Goal: Use online tool/utility: Utilize a website feature to perform a specific function

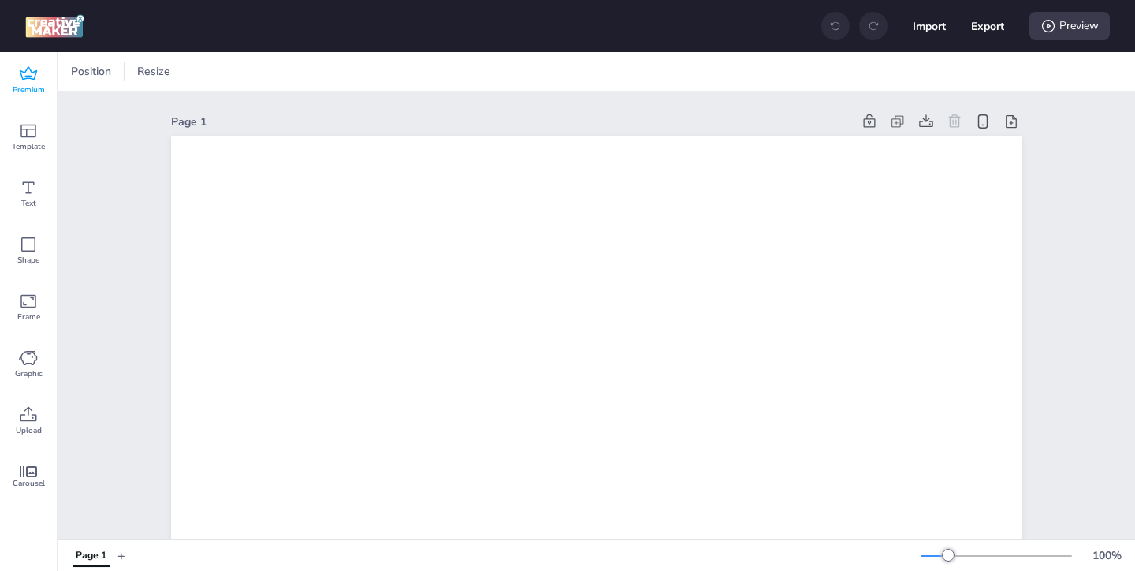
click at [32, 84] on span "Premium" at bounding box center [29, 90] width 32 height 13
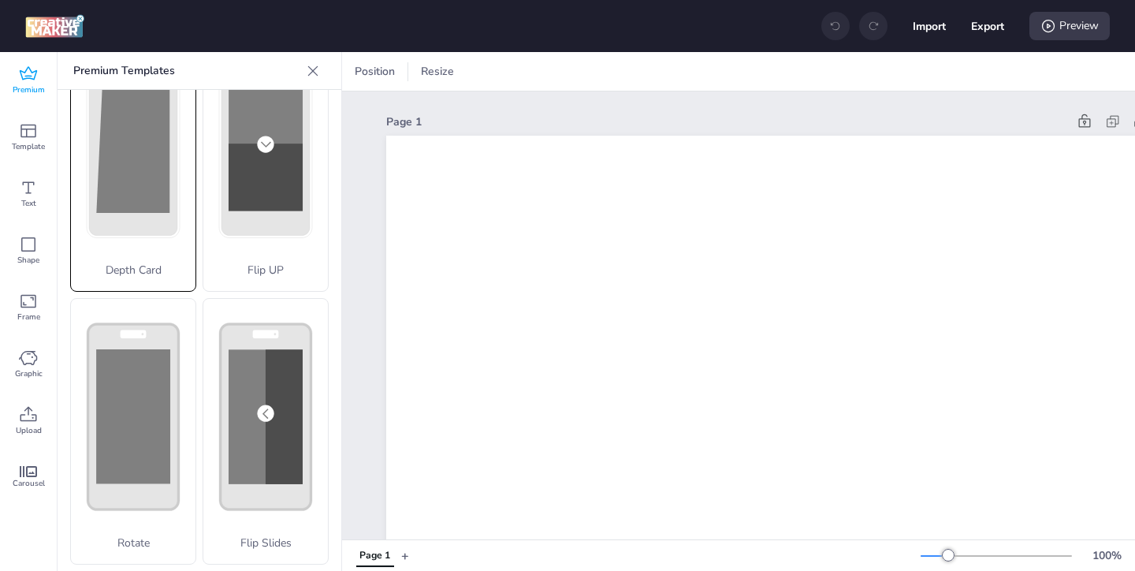
scroll to position [163, 0]
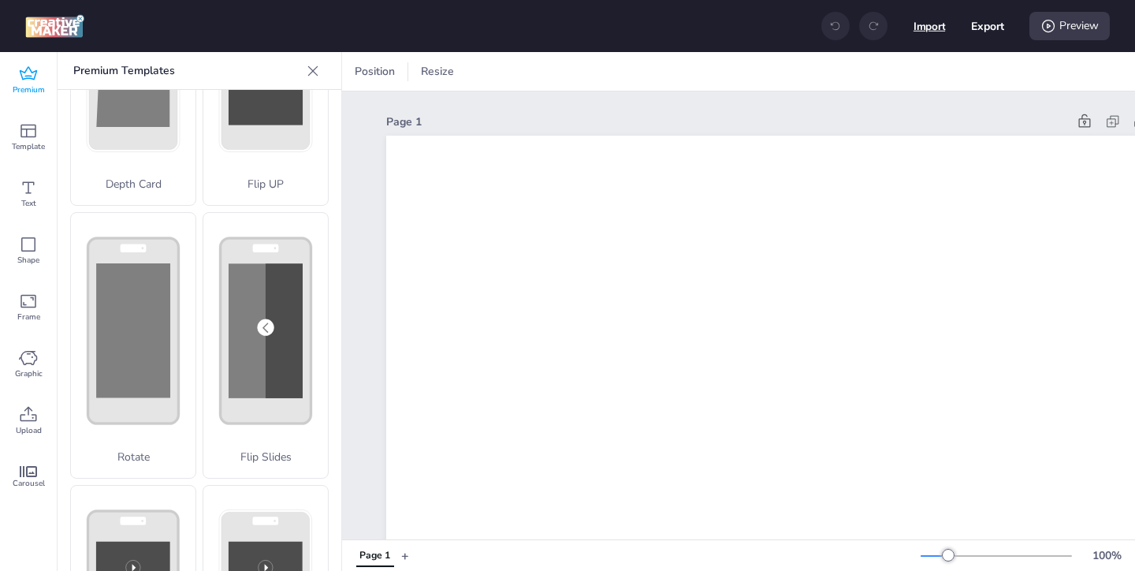
click at [930, 26] on button "Import" at bounding box center [930, 26] width 32 height 32
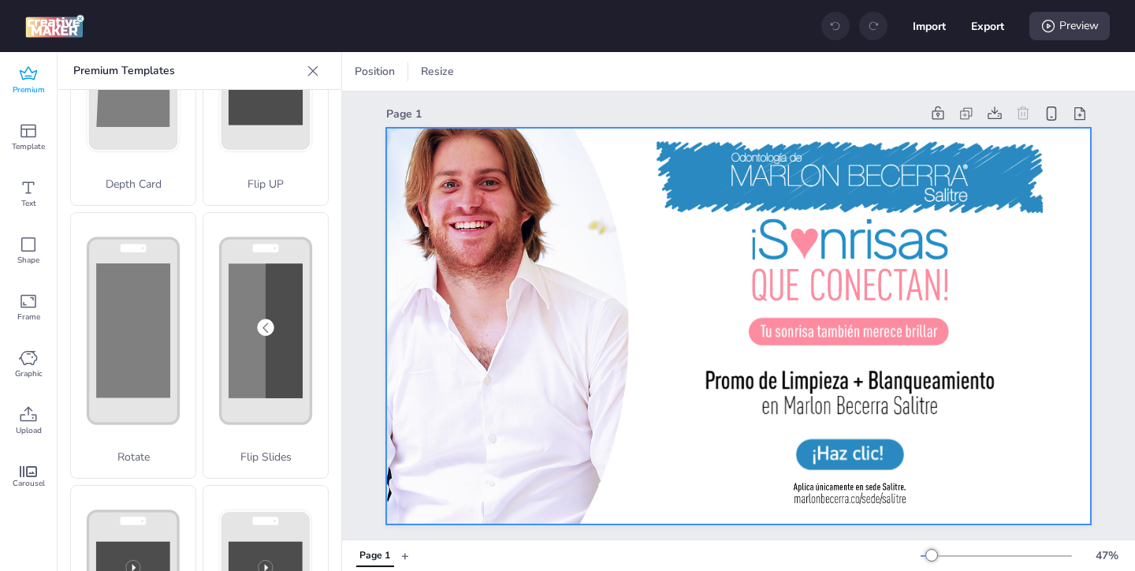
scroll to position [6, 0]
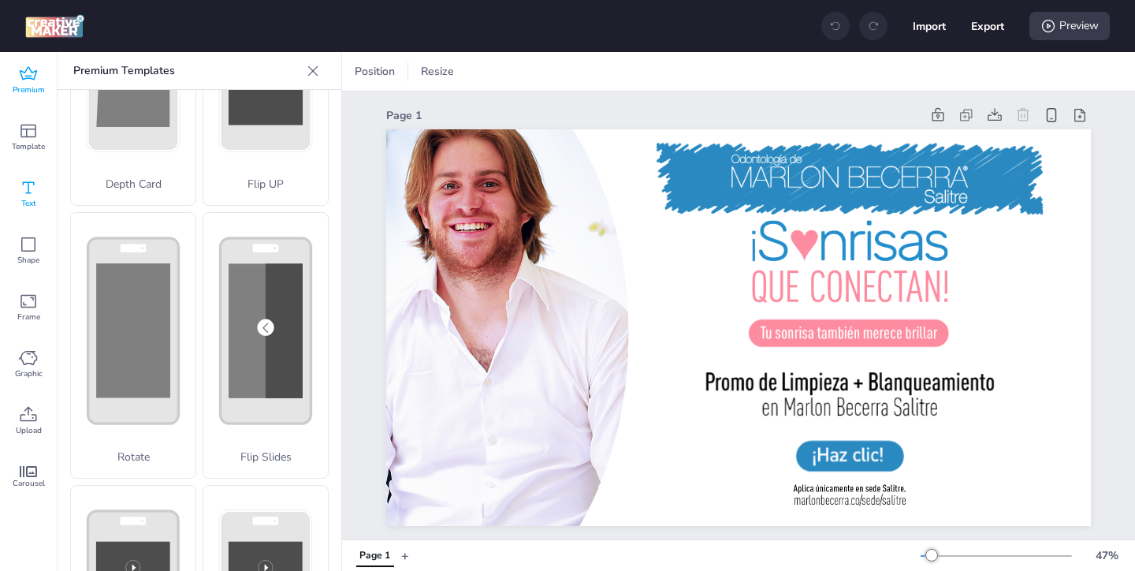
click at [26, 199] on span "Text" at bounding box center [28, 203] width 15 height 13
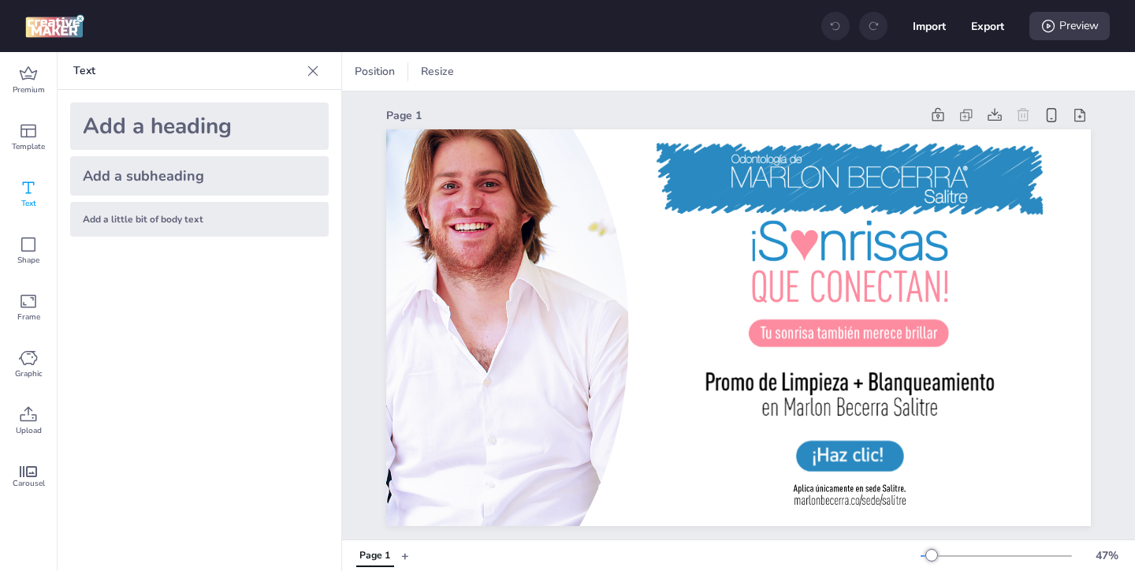
click at [155, 131] on div "Add a heading" at bounding box center [199, 126] width 259 height 47
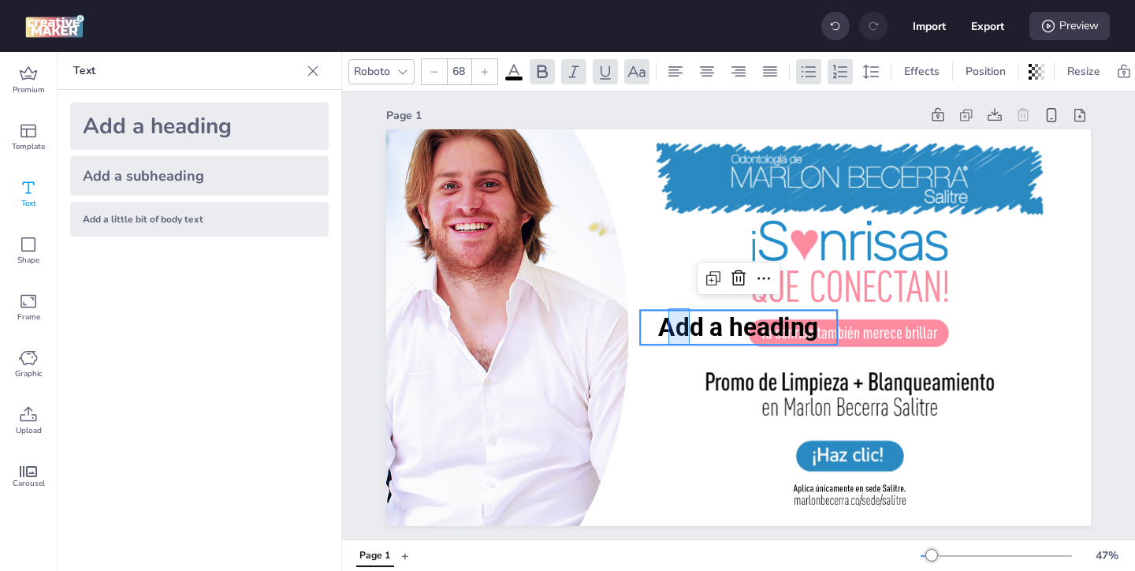
drag, startPoint x: 669, startPoint y: 308, endPoint x: 690, endPoint y: 345, distance: 42.1
click at [690, 129] on div "Add a heading" at bounding box center [738, 129] width 705 height 0
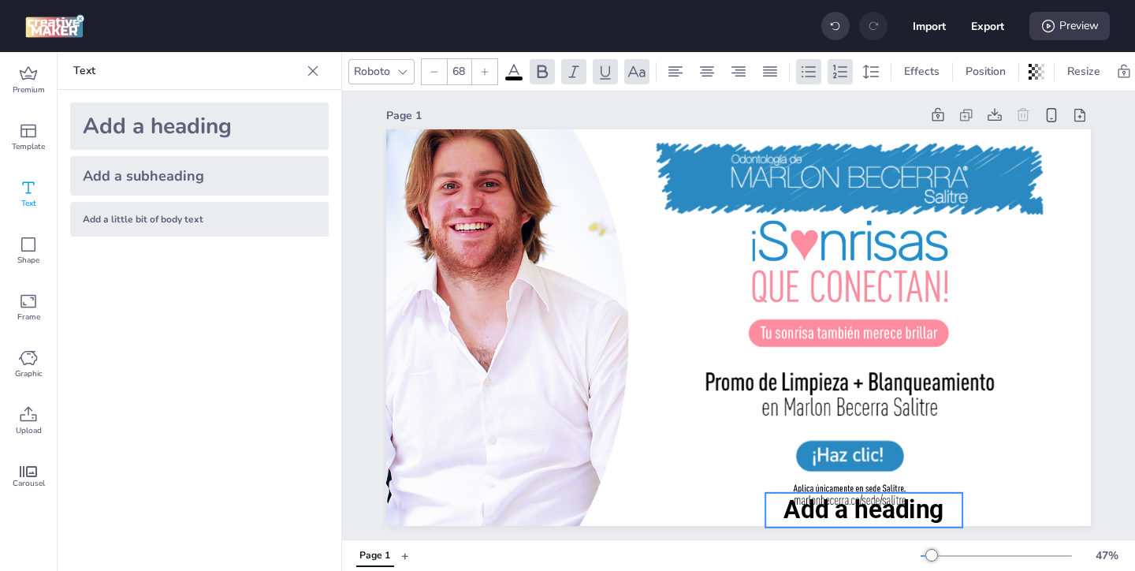
drag, startPoint x: 666, startPoint y: 331, endPoint x: 792, endPoint y: 511, distance: 219.2
click at [792, 512] on span "Add a heading" at bounding box center [864, 509] width 160 height 29
drag, startPoint x: 962, startPoint y: 509, endPoint x: 1008, endPoint y: 511, distance: 45.8
click at [1008, 510] on div "Add a heading" at bounding box center [738, 327] width 705 height 397
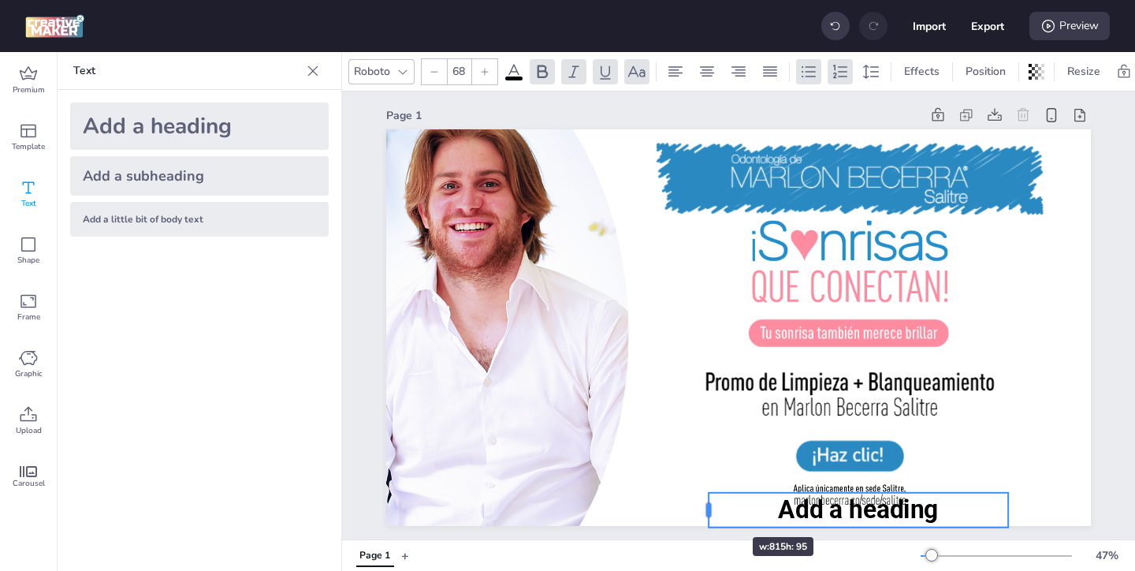
drag, startPoint x: 762, startPoint y: 509, endPoint x: 706, endPoint y: 509, distance: 56.8
click at [706, 509] on div at bounding box center [702, 510] width 13 height 35
click at [934, 513] on span "Add a heading" at bounding box center [858, 509] width 160 height 29
click at [928, 513] on span "Add a heading" at bounding box center [858, 509] width 160 height 29
click at [868, 505] on span "Add a heading" at bounding box center [858, 509] width 160 height 29
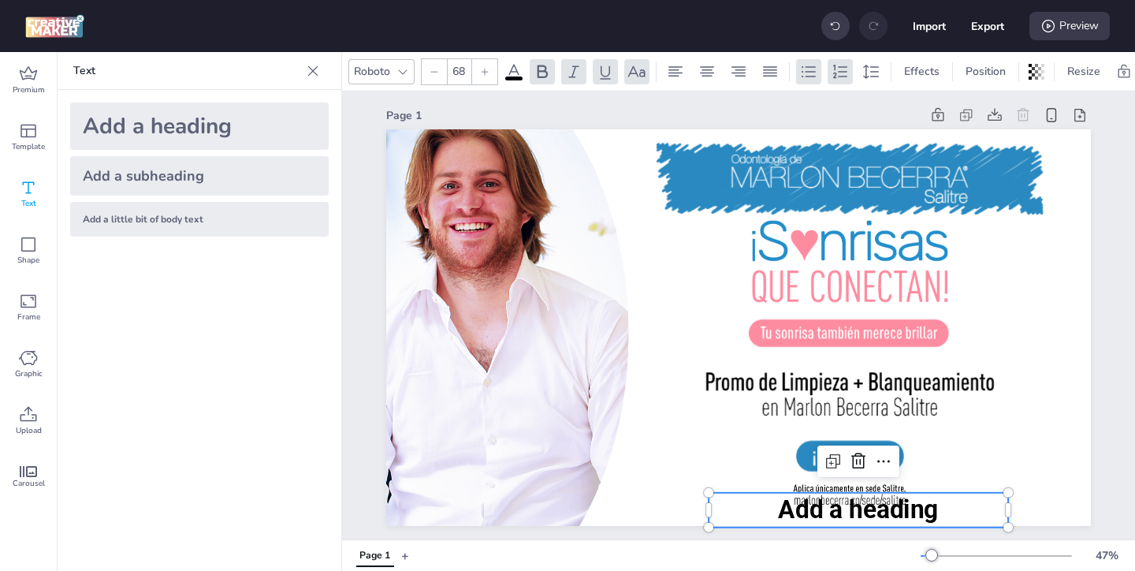
click at [807, 512] on span "Add a heading" at bounding box center [858, 509] width 160 height 29
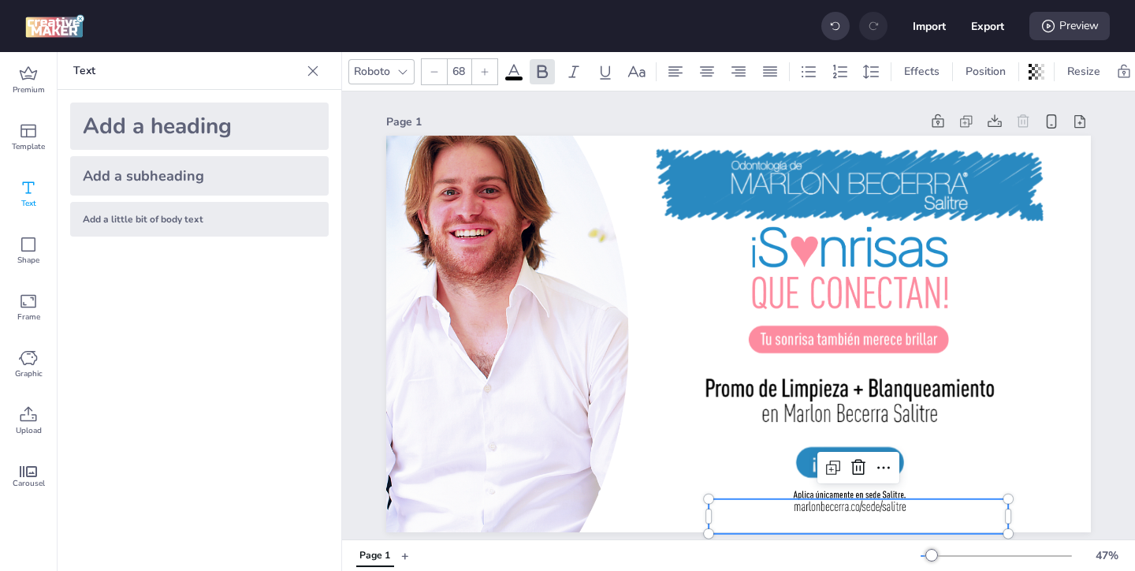
scroll to position [30, 0]
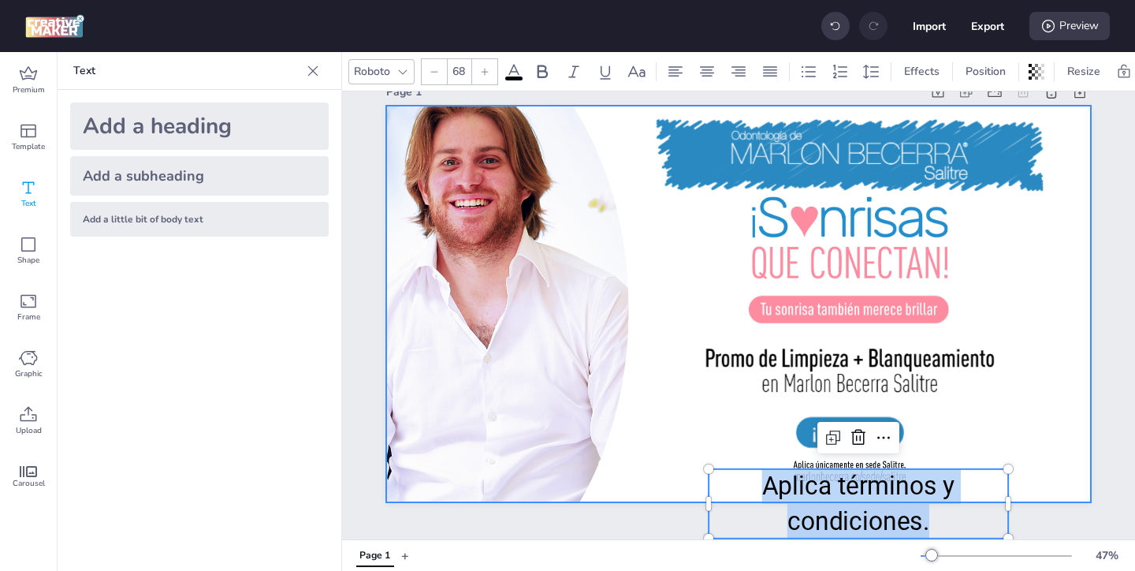
drag, startPoint x: 710, startPoint y: 502, endPoint x: 688, endPoint y: 491, distance: 24.0
click at [688, 491] on div "Aplica términos y condiciones. Aplica términos y condiciones." at bounding box center [738, 304] width 705 height 397
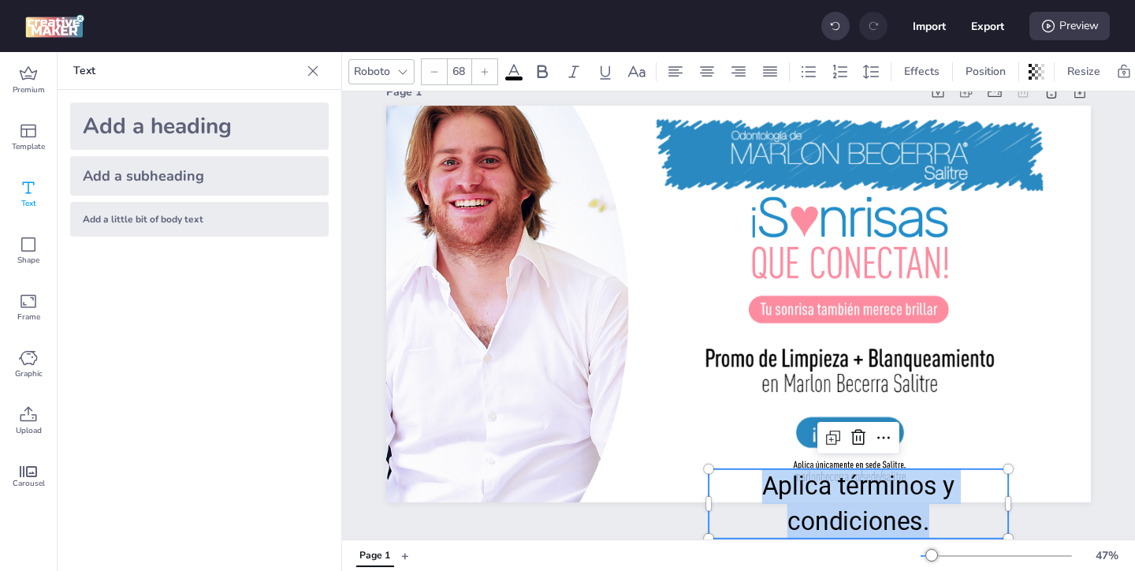
click at [778, 484] on p "Aplica términos y condiciones." at bounding box center [859, 504] width 300 height 70
drag, startPoint x: 768, startPoint y: 485, endPoint x: 929, endPoint y: 524, distance: 165.6
click at [929, 524] on p "Aplica términos y condiciones." at bounding box center [859, 504] width 300 height 70
click at [433, 71] on icon at bounding box center [434, 71] width 7 height 1
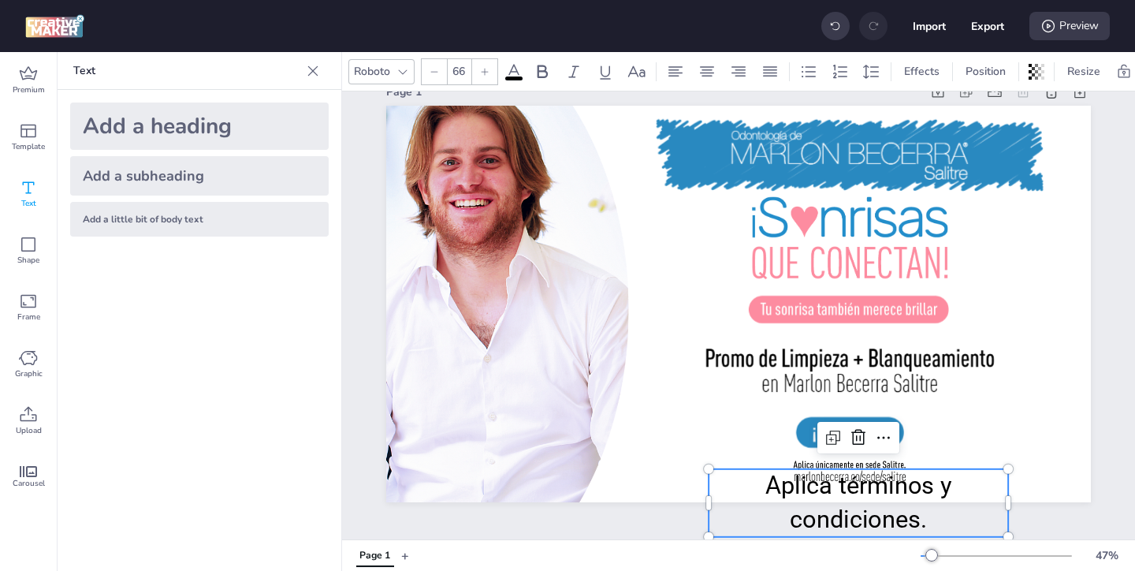
click at [433, 71] on icon at bounding box center [434, 71] width 7 height 1
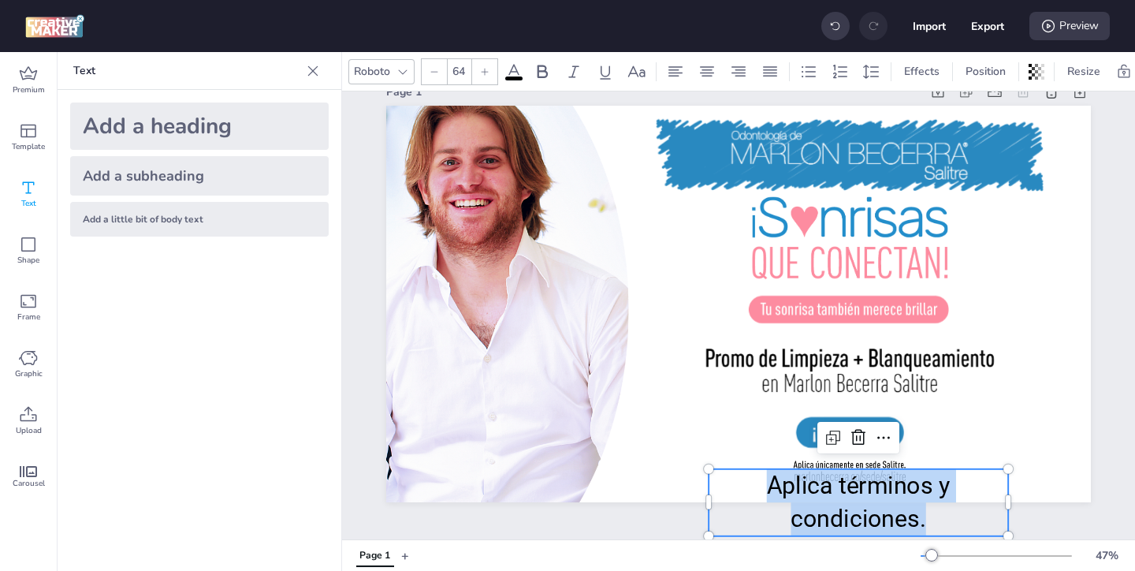
click at [433, 71] on icon at bounding box center [434, 71] width 7 height 1
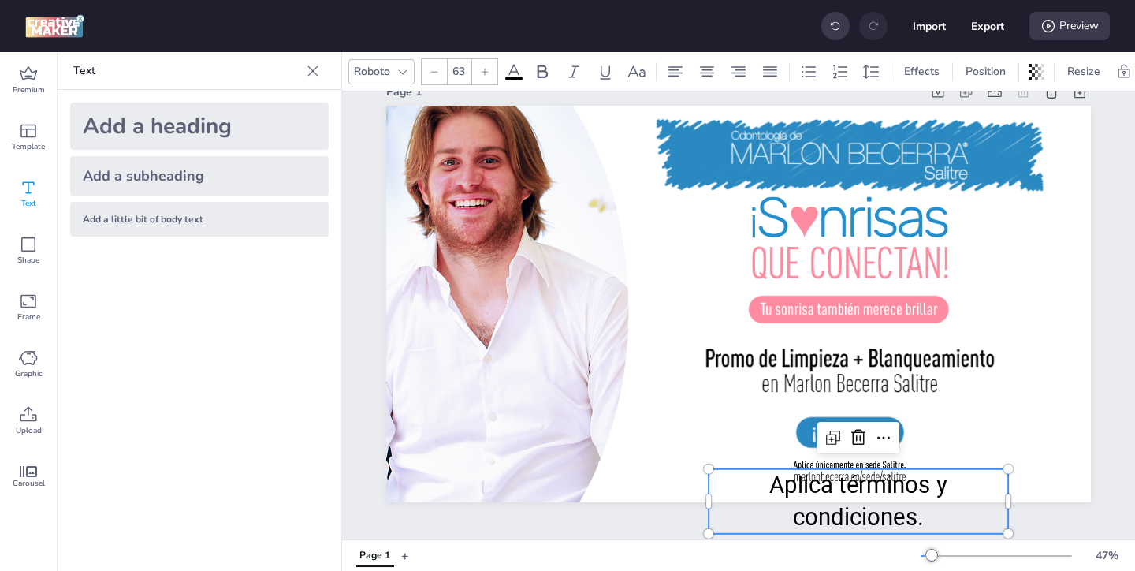
click at [433, 71] on icon at bounding box center [434, 71] width 7 height 1
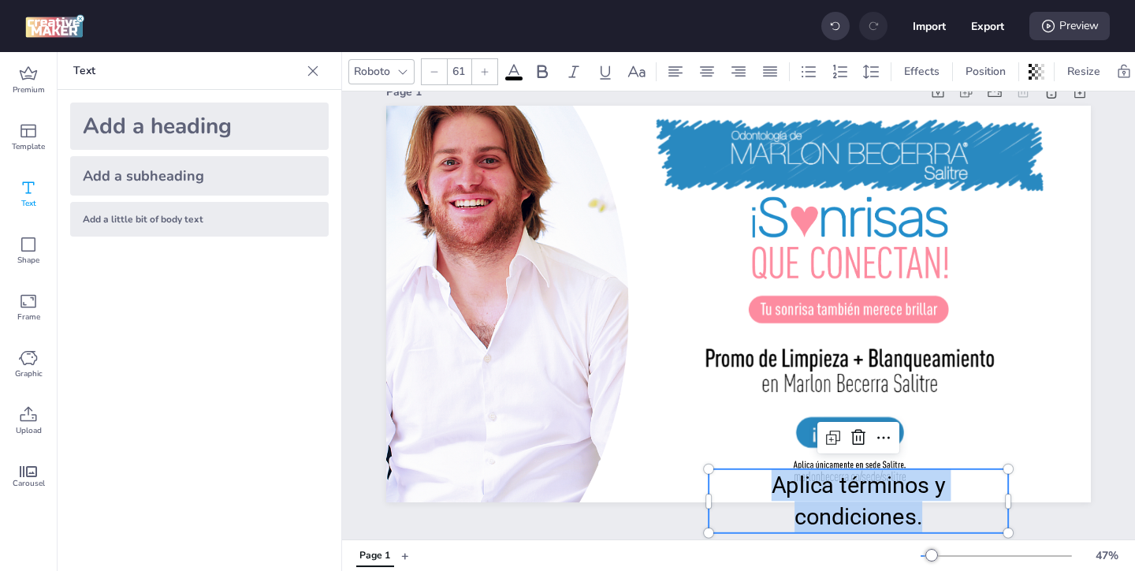
click at [433, 71] on icon at bounding box center [434, 71] width 7 height 1
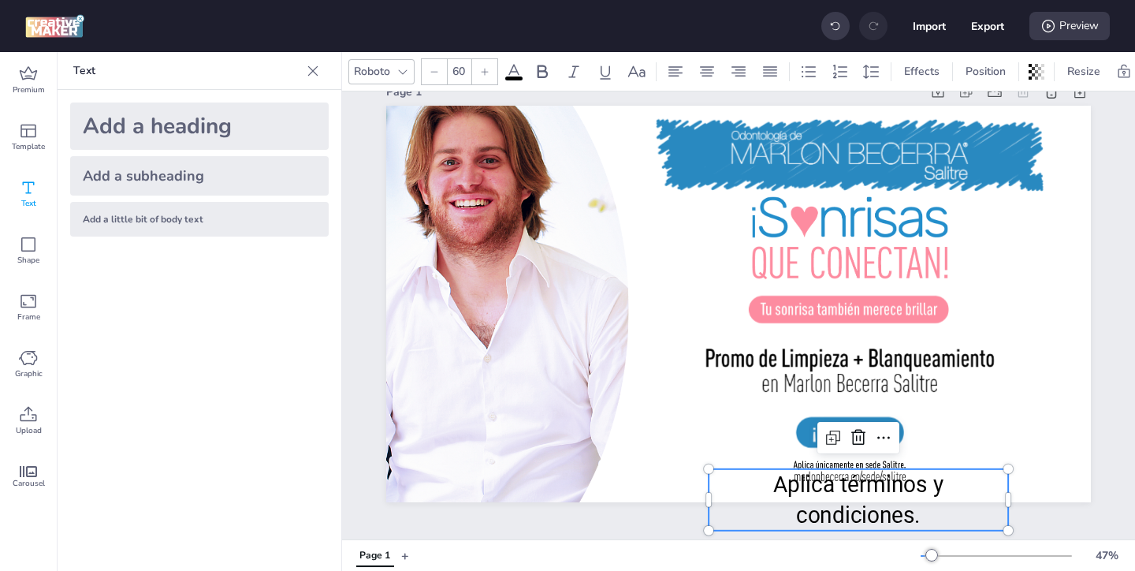
click at [433, 71] on icon at bounding box center [434, 71] width 7 height 1
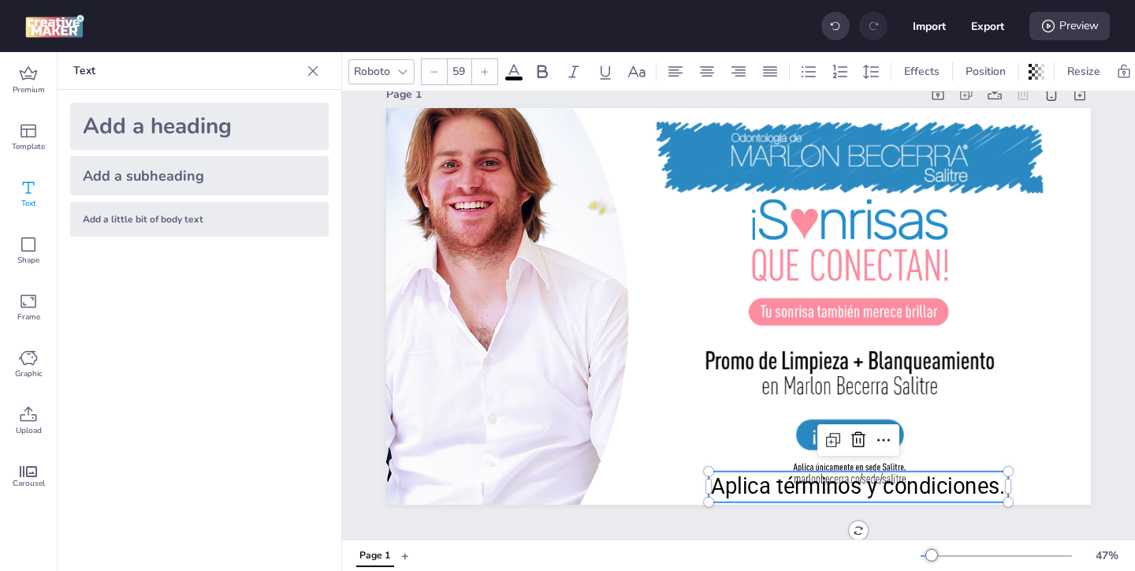
click at [433, 71] on icon at bounding box center [434, 71] width 7 height 1
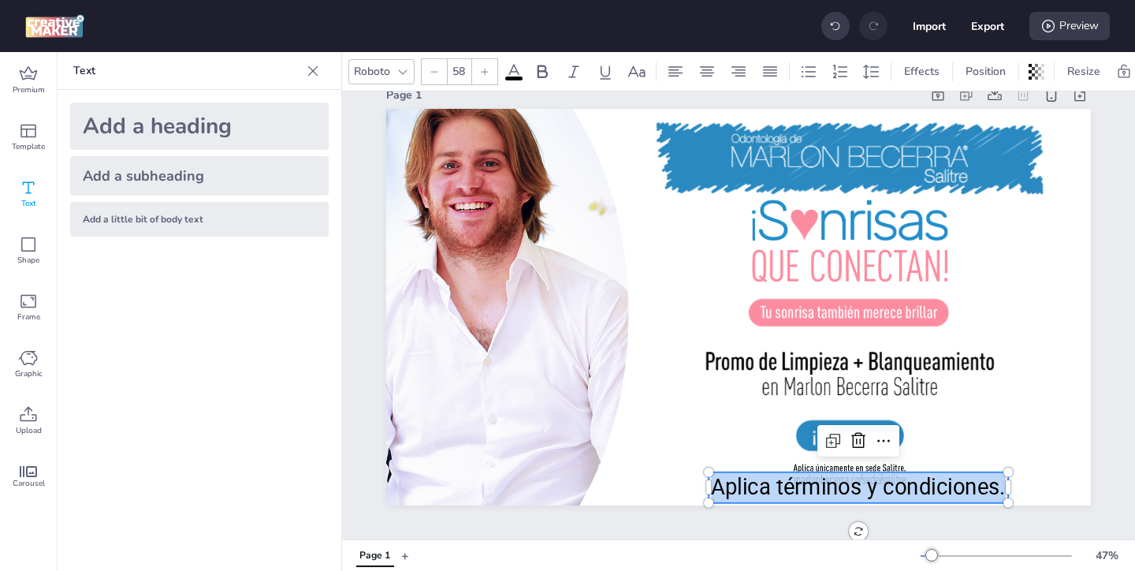
click at [433, 71] on icon at bounding box center [434, 71] width 7 height 1
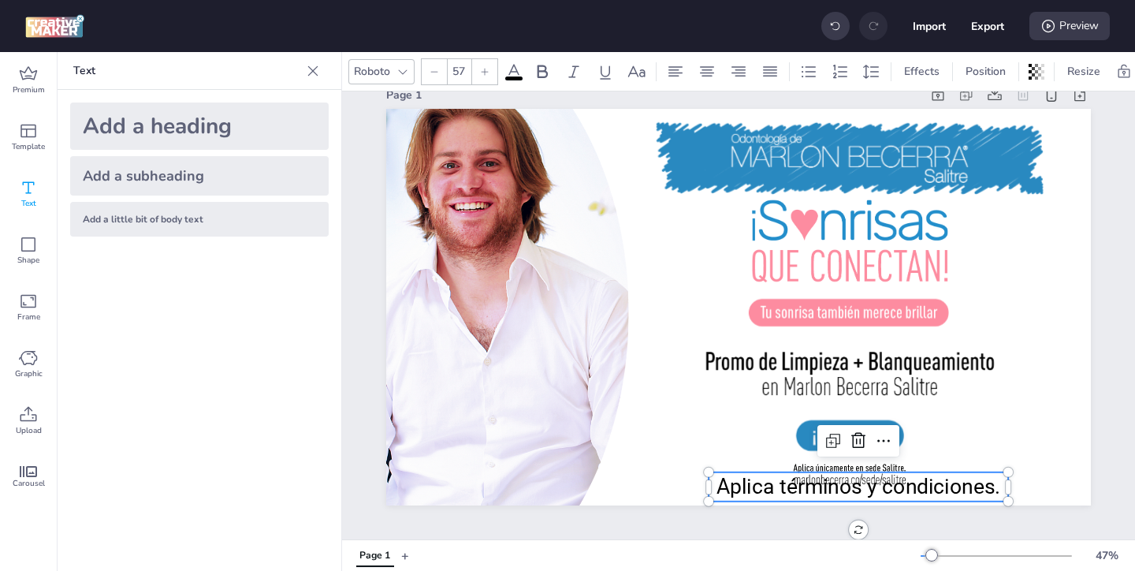
click at [433, 71] on icon at bounding box center [434, 71] width 7 height 1
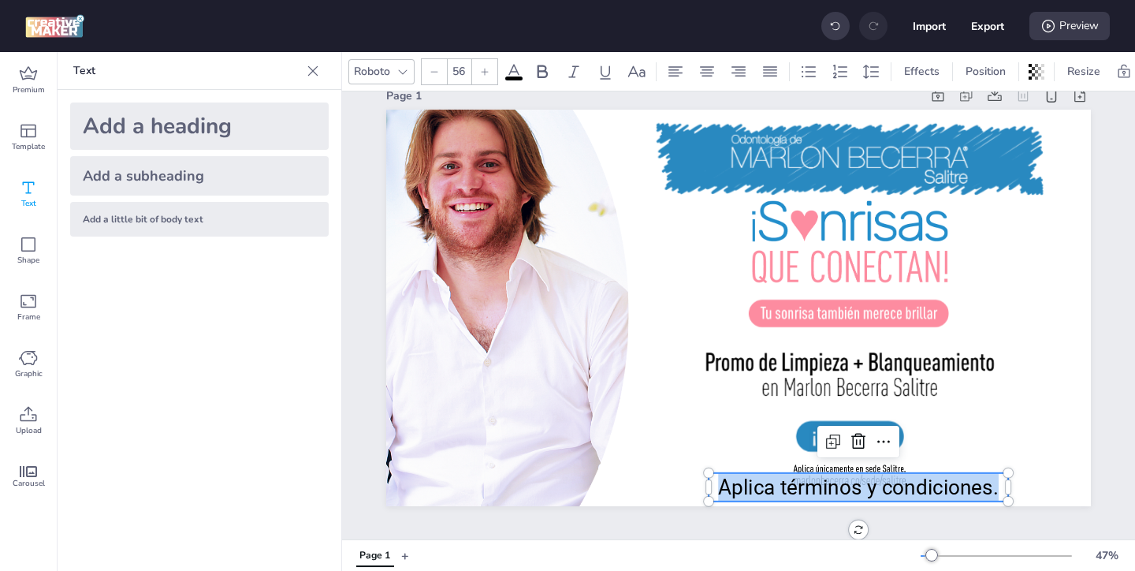
click at [433, 71] on icon at bounding box center [434, 71] width 7 height 1
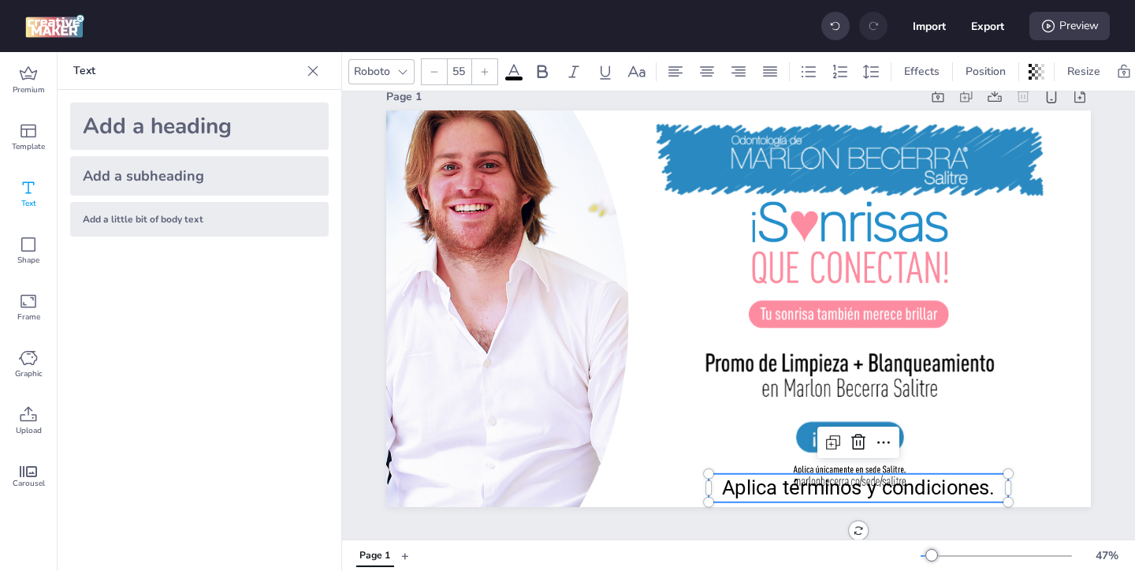
click at [433, 71] on icon at bounding box center [434, 71] width 7 height 1
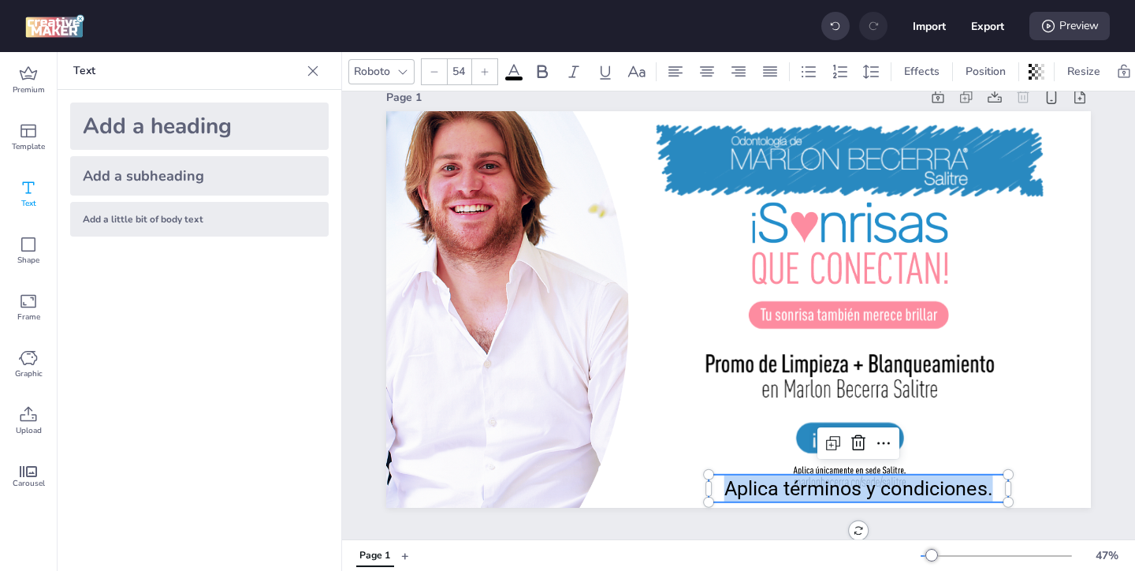
click at [433, 71] on icon at bounding box center [434, 71] width 7 height 1
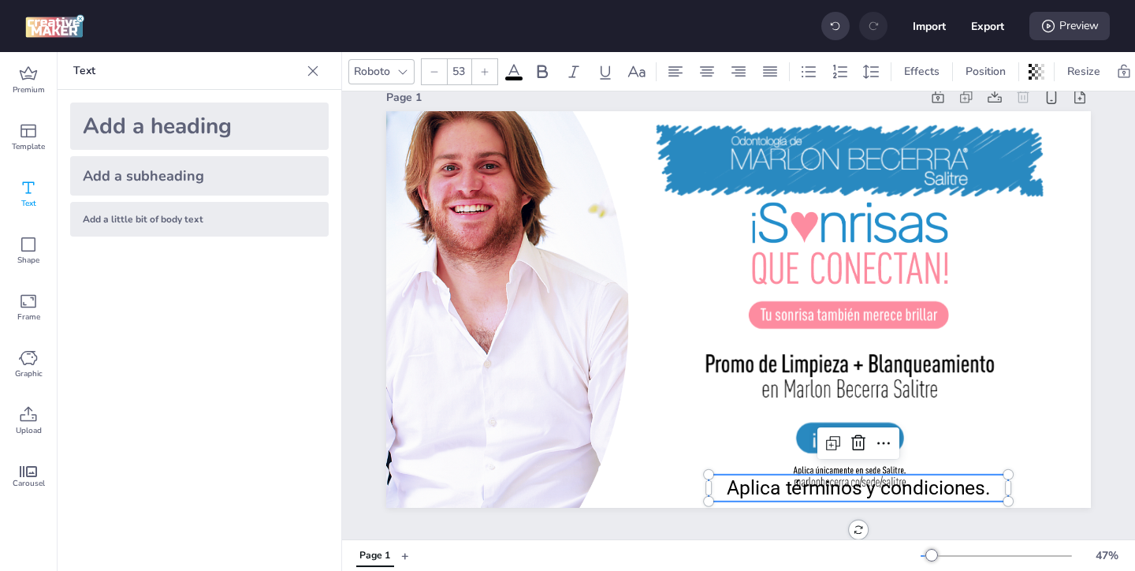
click at [433, 71] on icon at bounding box center [434, 71] width 7 height 1
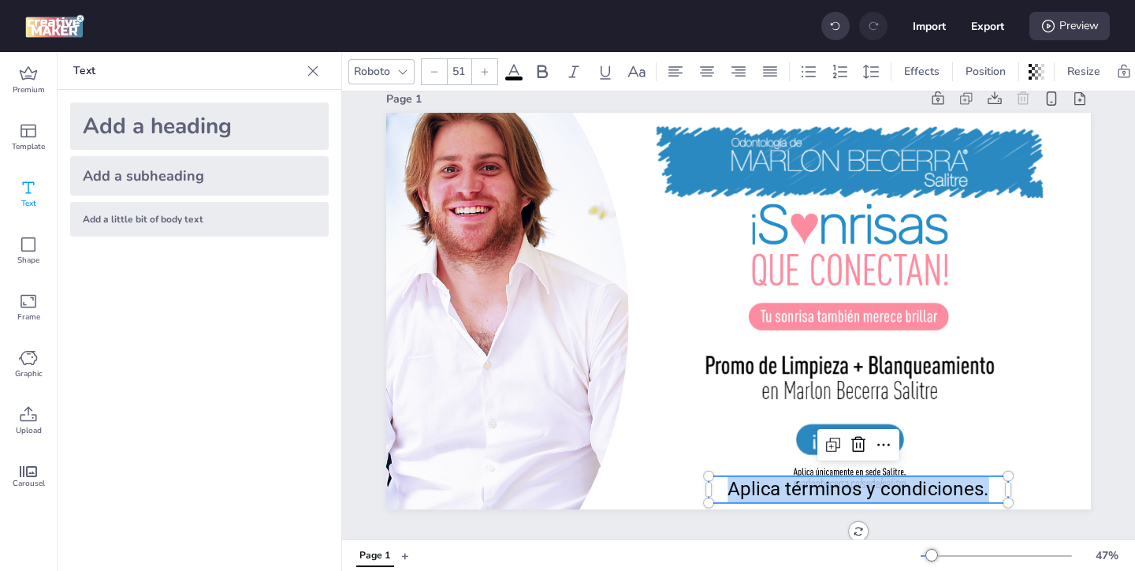
click at [433, 71] on icon at bounding box center [434, 71] width 7 height 1
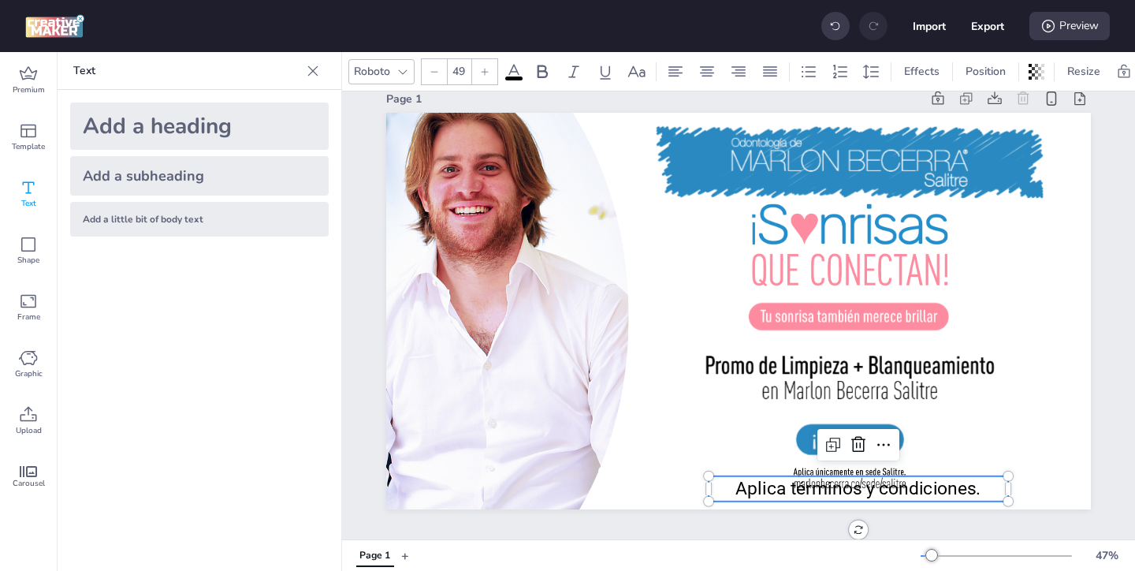
click at [433, 71] on icon at bounding box center [434, 71] width 7 height 1
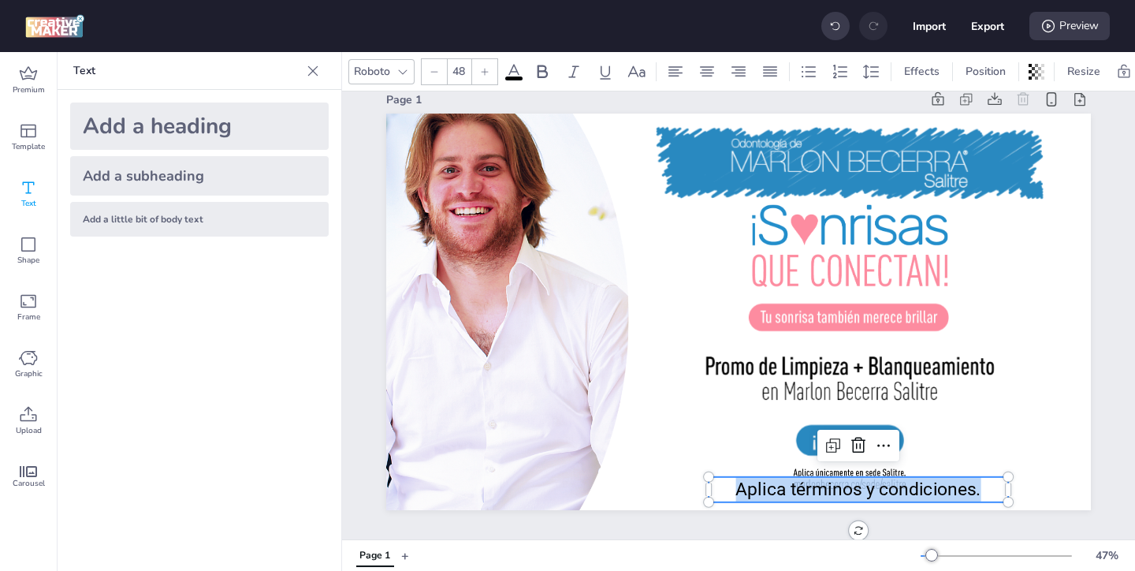
click at [433, 71] on icon at bounding box center [434, 71] width 7 height 1
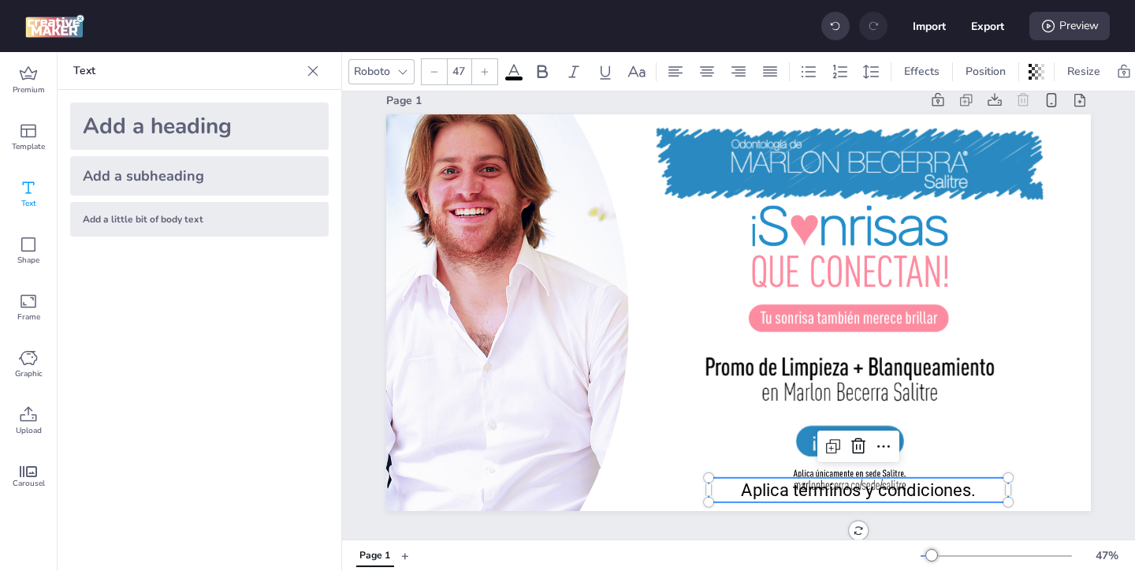
click at [433, 71] on icon at bounding box center [434, 71] width 7 height 1
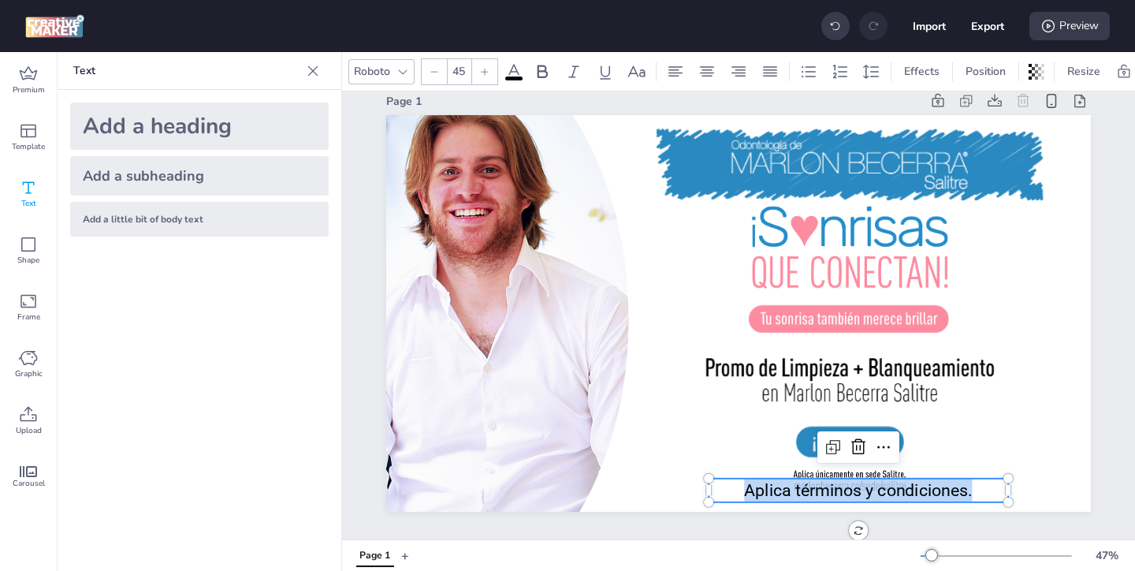
click at [433, 71] on icon at bounding box center [434, 71] width 7 height 1
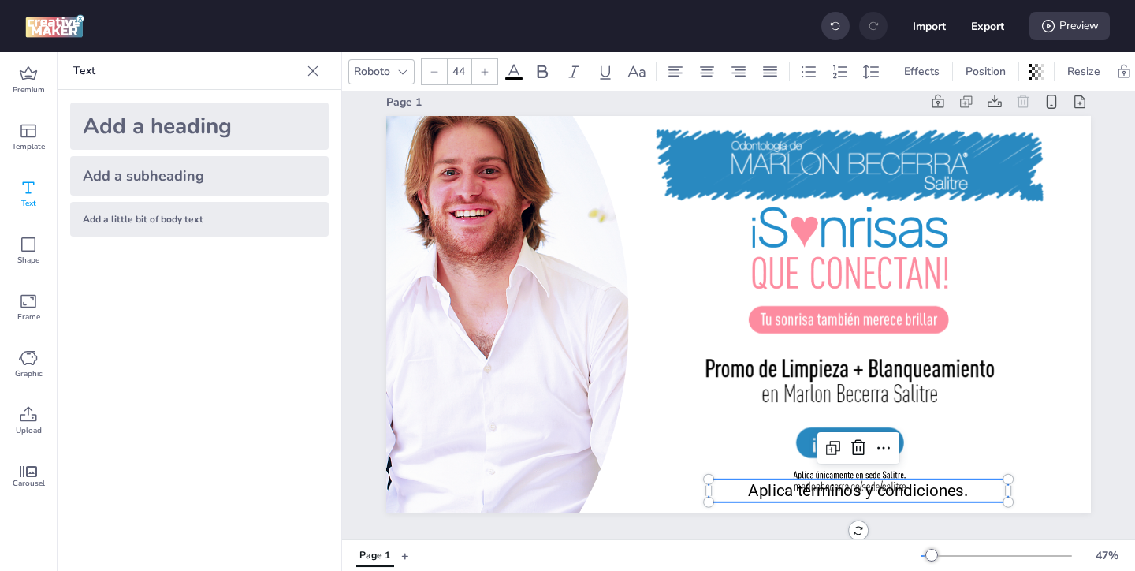
click at [433, 71] on icon at bounding box center [434, 71] width 7 height 1
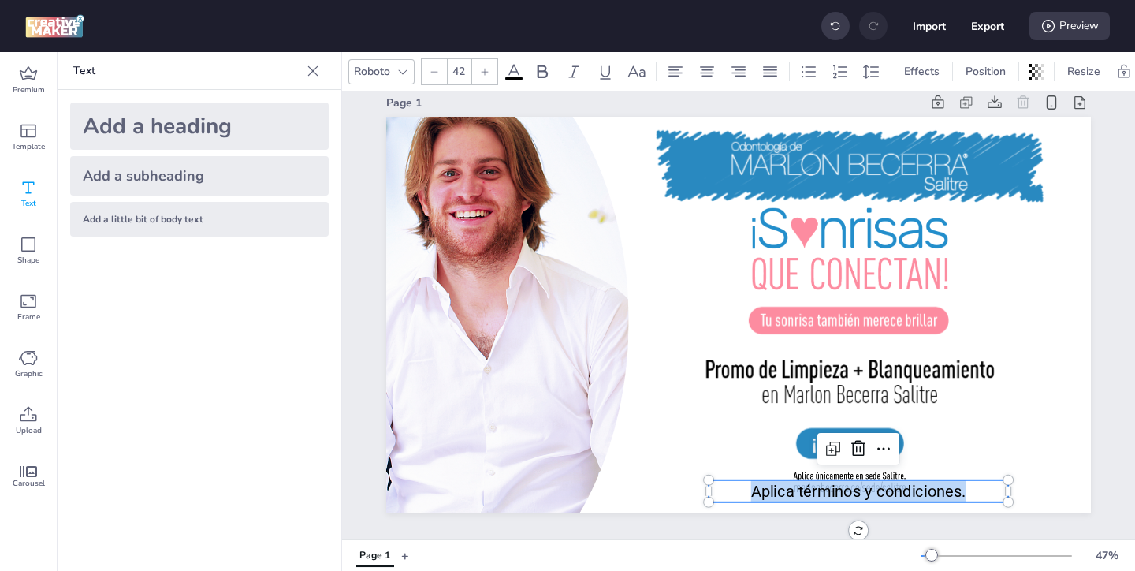
click at [433, 71] on icon at bounding box center [434, 71] width 7 height 1
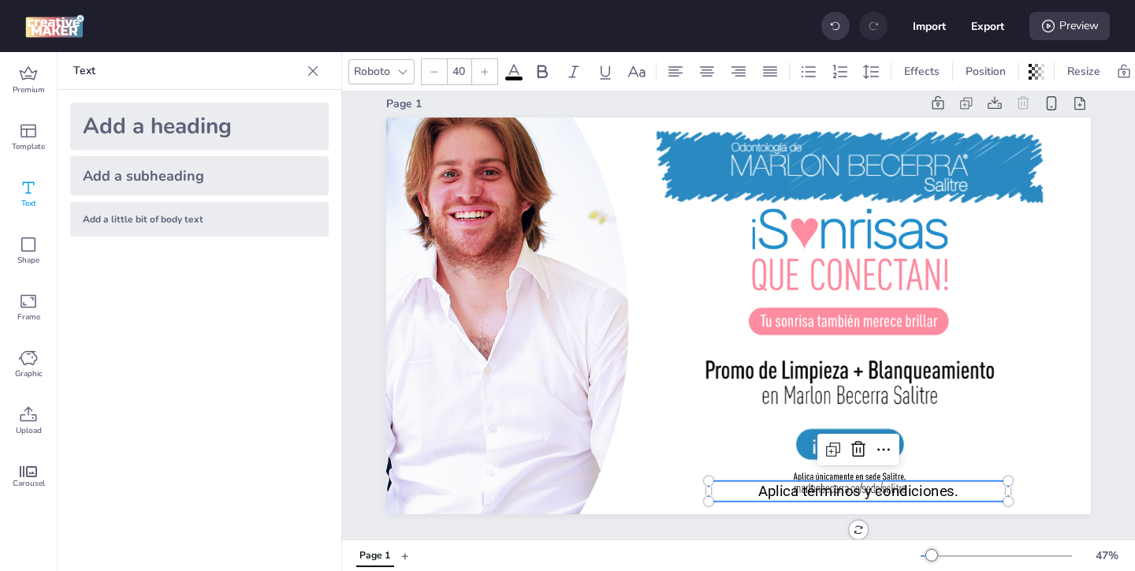
click at [433, 71] on icon at bounding box center [434, 71] width 7 height 1
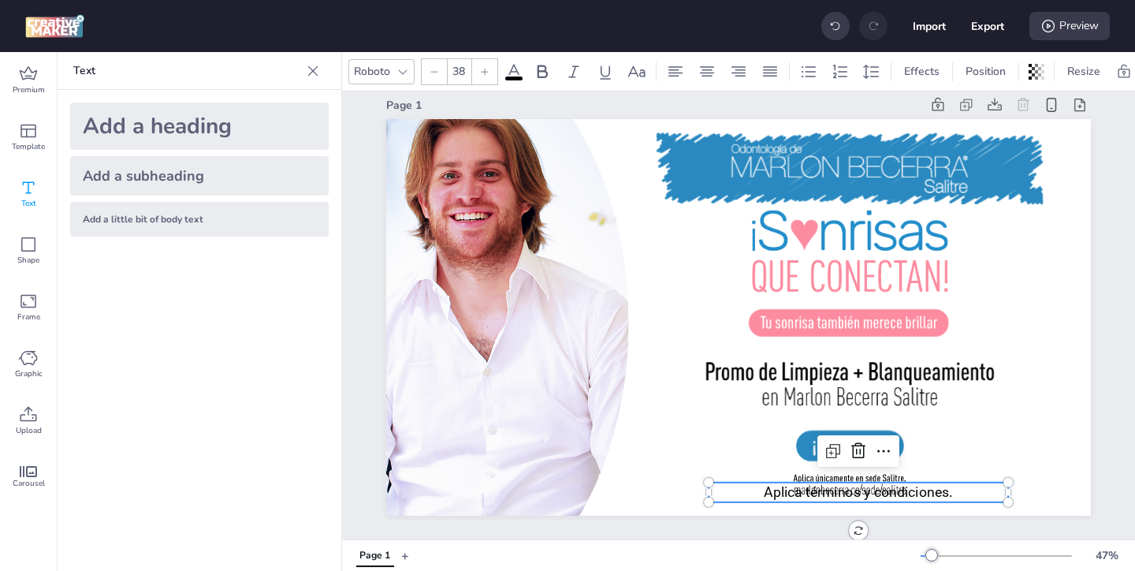
click at [433, 71] on icon at bounding box center [434, 71] width 7 height 1
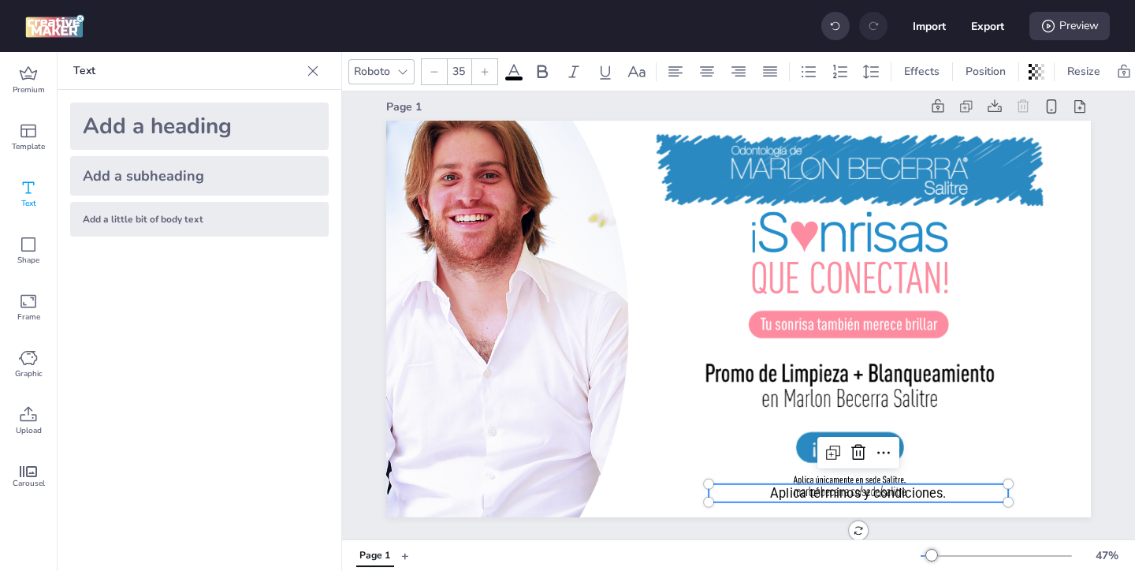
click at [433, 71] on icon at bounding box center [434, 71] width 7 height 1
type input "31"
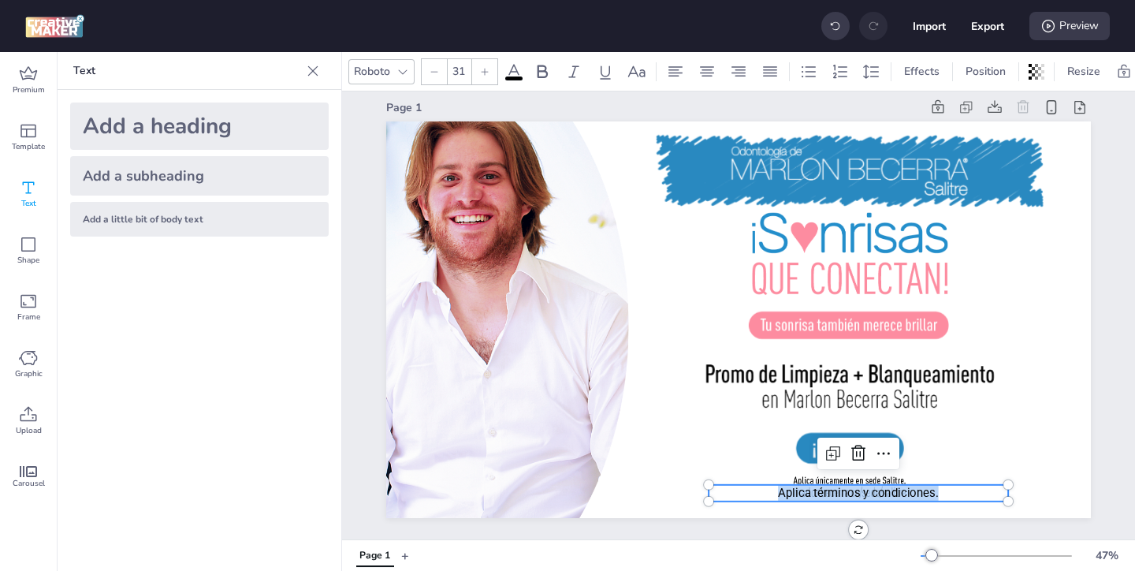
scroll to position [13, 0]
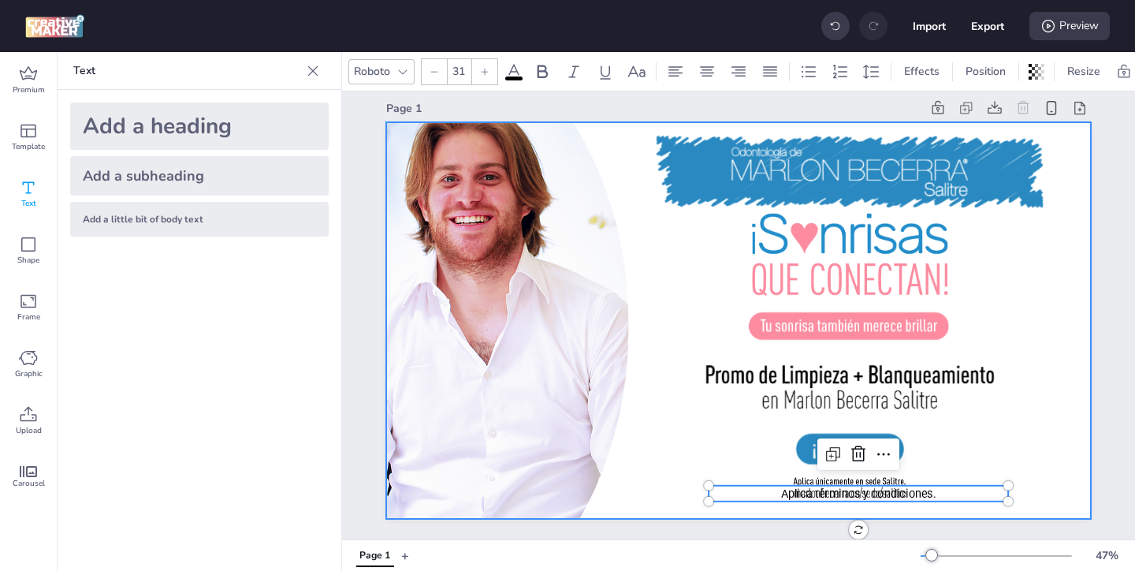
click at [949, 513] on div at bounding box center [738, 320] width 705 height 397
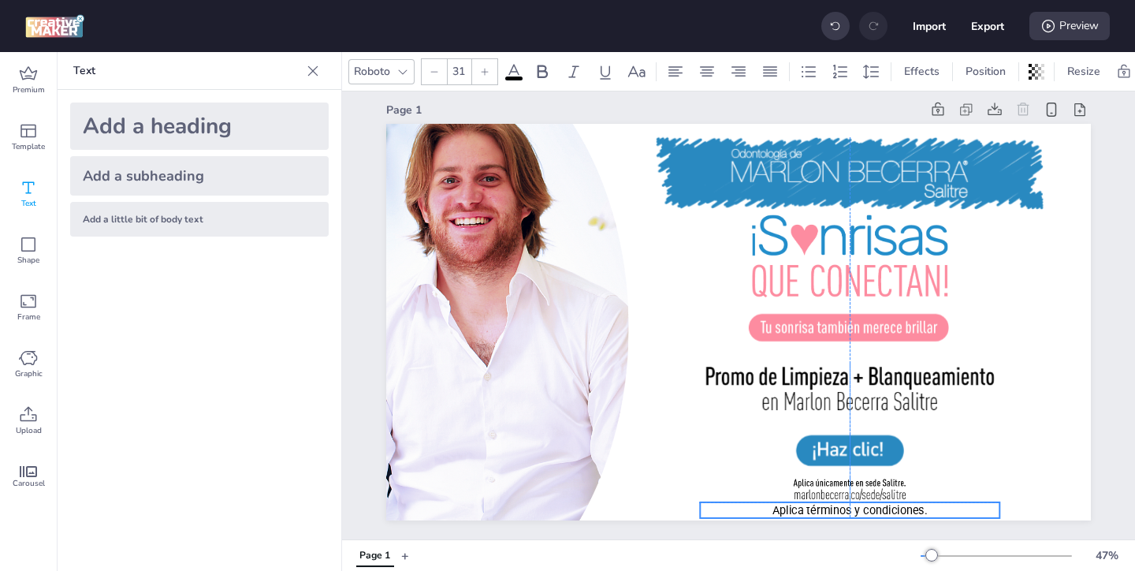
drag, startPoint x: 949, startPoint y: 494, endPoint x: 940, endPoint y: 509, distance: 17.1
click at [940, 509] on p "Aplica términos y condiciones." at bounding box center [850, 510] width 300 height 16
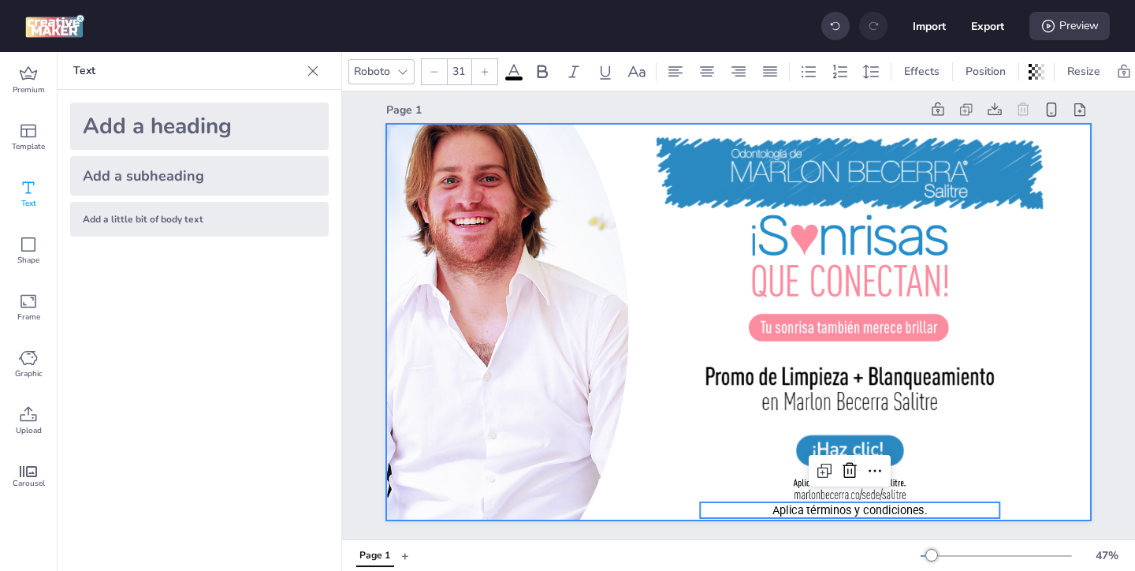
click at [963, 482] on div at bounding box center [738, 322] width 705 height 397
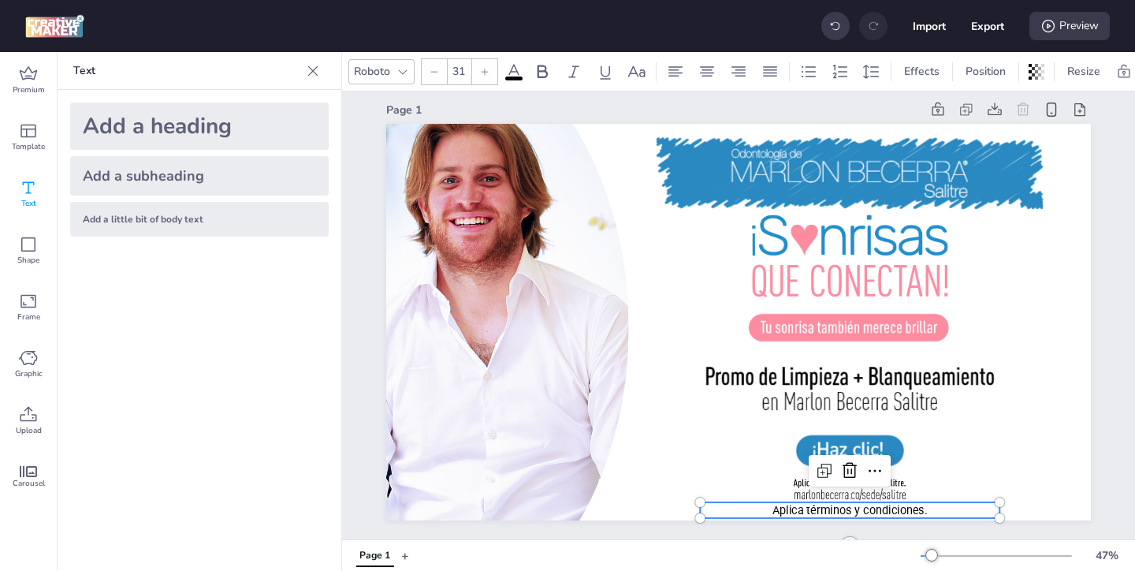
click at [867, 507] on p "Aplica términos y condiciones." at bounding box center [850, 510] width 300 height 16
click at [432, 73] on icon at bounding box center [434, 71] width 9 height 9
type input "29"
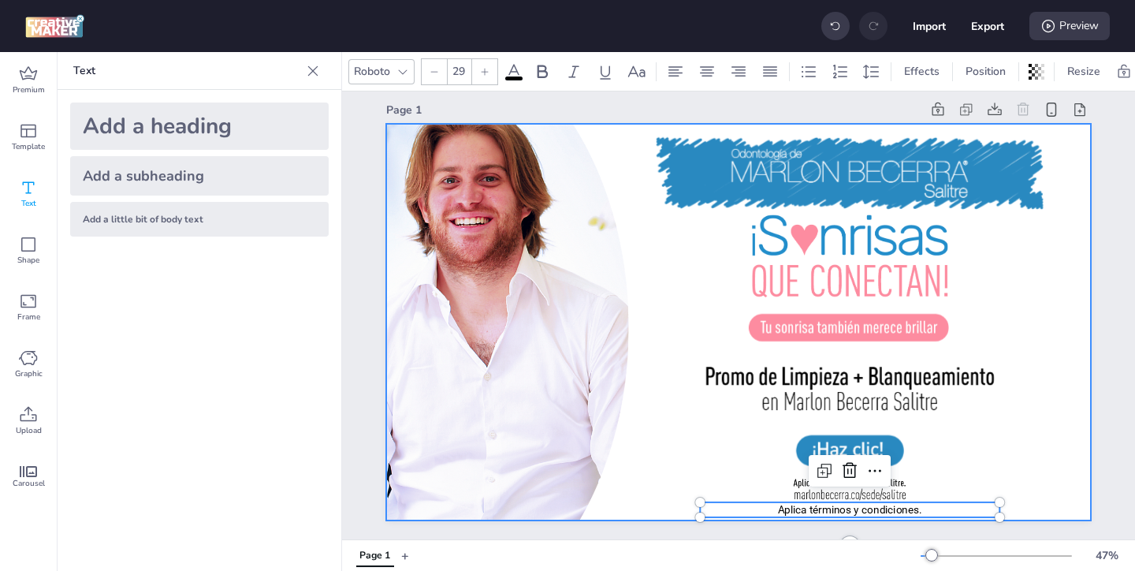
click at [744, 477] on div at bounding box center [738, 322] width 705 height 397
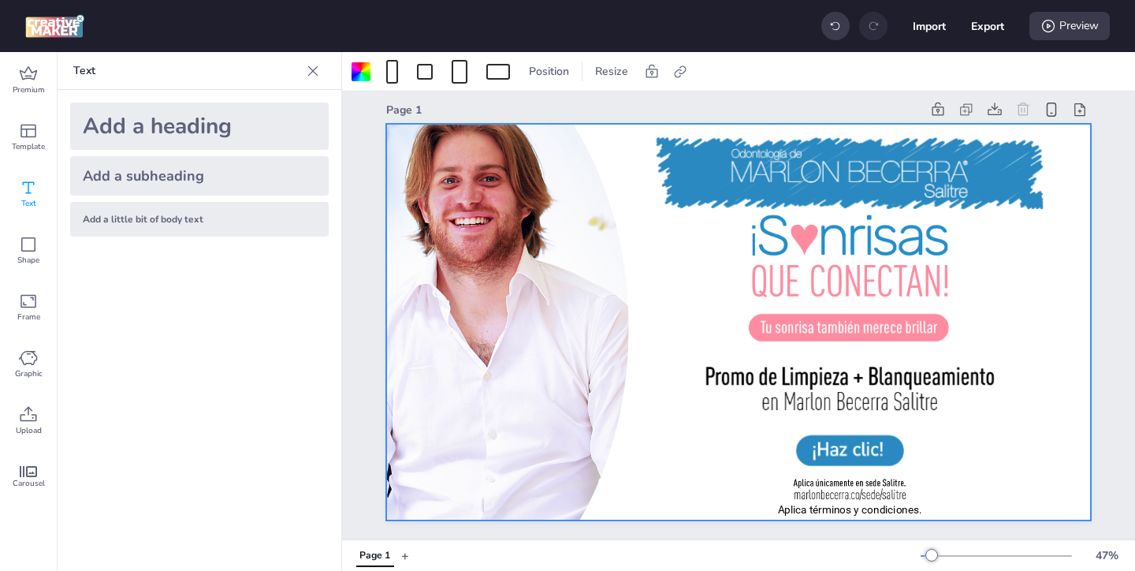
click at [748, 473] on div at bounding box center [738, 322] width 705 height 397
click at [682, 72] on icon at bounding box center [681, 72] width 16 height 16
click at [549, 106] on span "Activate hyperlink" at bounding box center [578, 111] width 88 height 17
click at [524, 113] on input "Activate hyperlink" at bounding box center [518, 118] width 10 height 10
checkbox input "true"
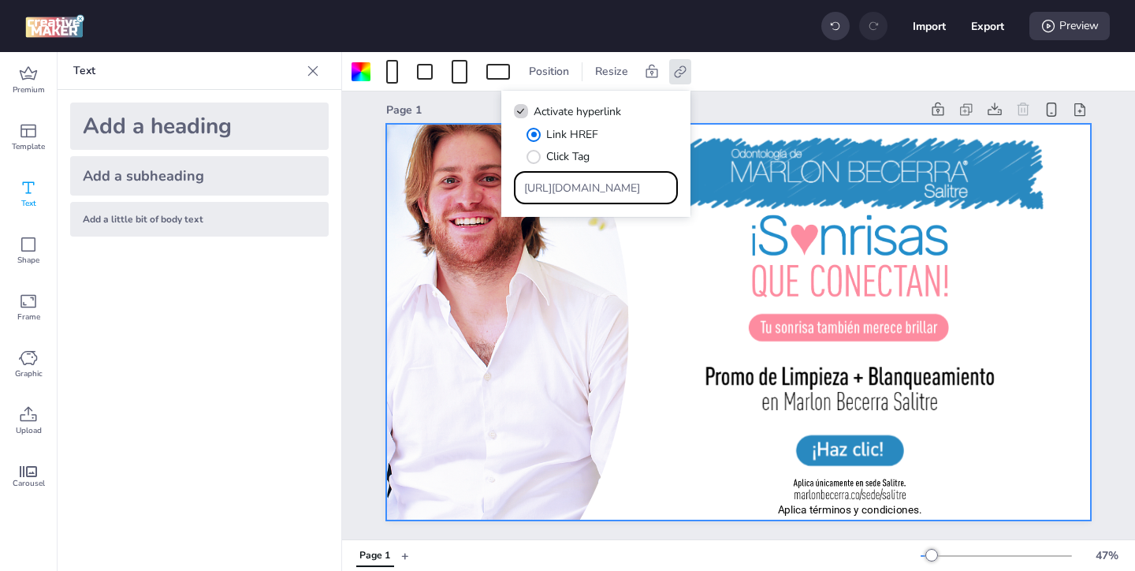
drag, startPoint x: 626, startPoint y: 190, endPoint x: 569, endPoint y: 140, distance: 76.0
click at [577, 148] on div "Link HREF Click Tag [URL][DOMAIN_NAME]" at bounding box center [596, 165] width 164 height 78
click at [620, 195] on input "Type URL" at bounding box center [596, 188] width 144 height 17
paste input "[URL][DOMAIN_NAME]"
type input "[URL][DOMAIN_NAME]"
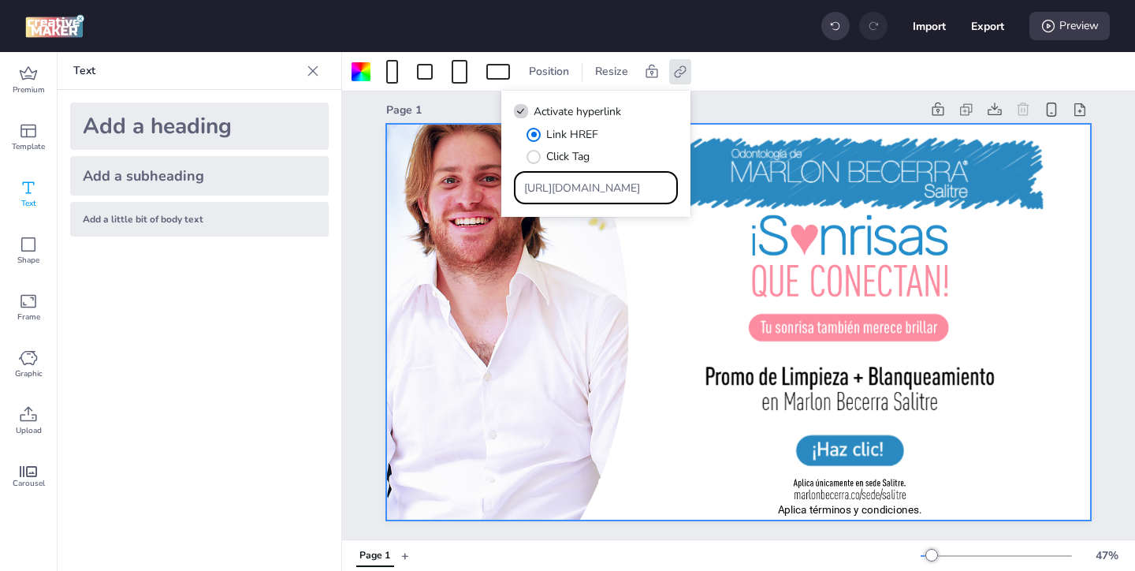
scroll to position [0, 206]
click at [362, 251] on div "Page 1 Aplica términos y condiciones." at bounding box center [738, 310] width 793 height 460
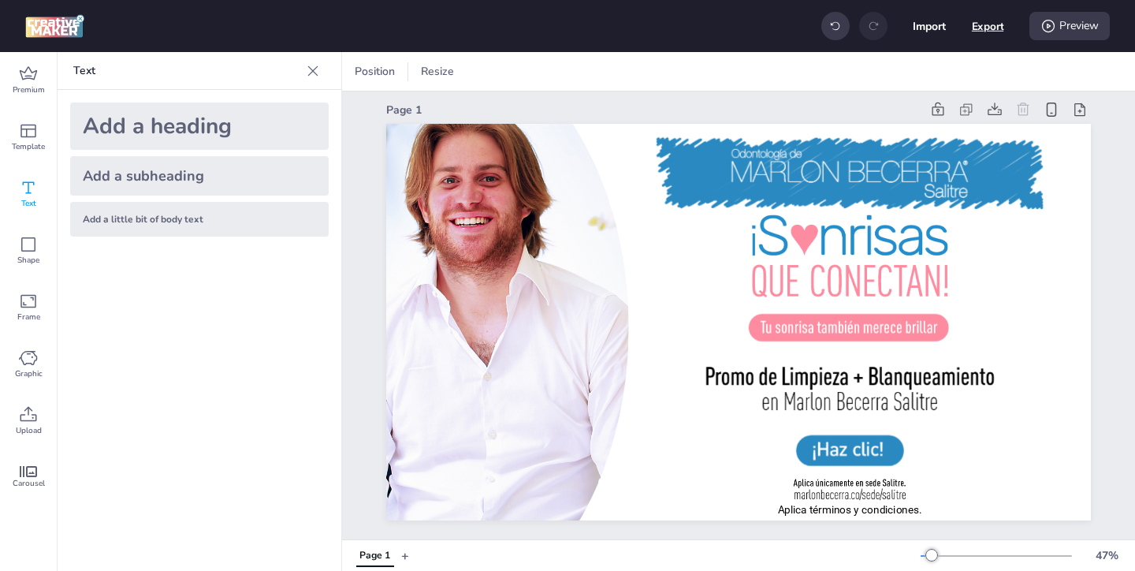
click at [982, 34] on button "Export" at bounding box center [988, 26] width 32 height 32
select select "html"
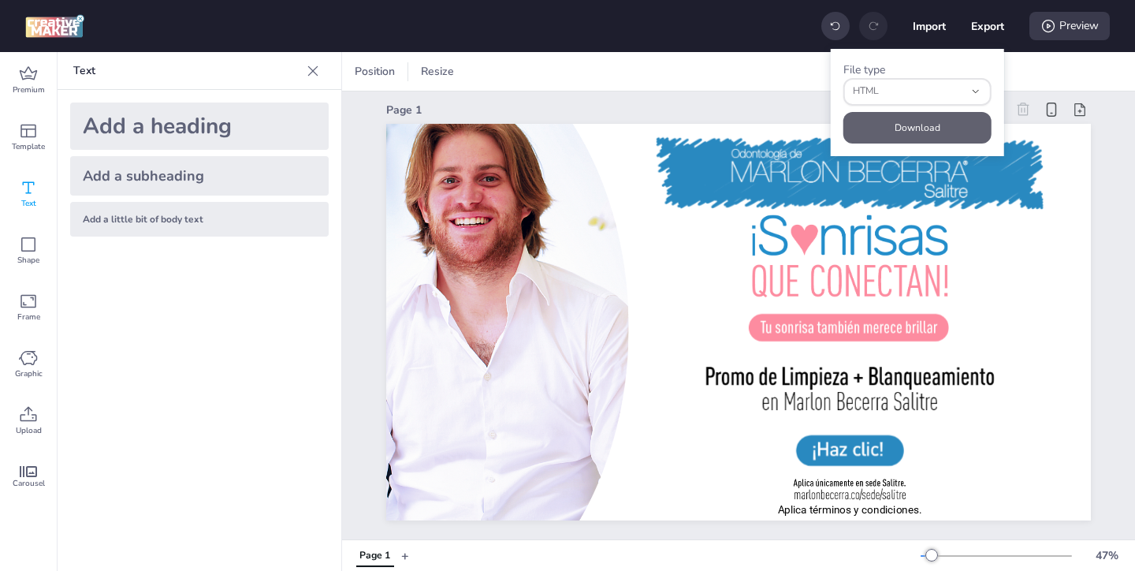
click at [941, 125] on button "Download" at bounding box center [918, 128] width 148 height 32
